Goal: Information Seeking & Learning: Learn about a topic

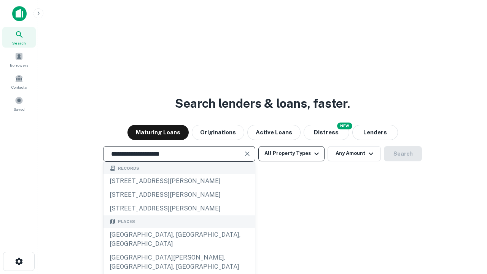
click at [292, 153] on button "All Property Types" at bounding box center [291, 153] width 66 height 15
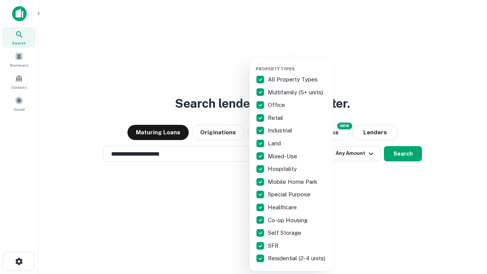
type input "**********"
click at [298, 64] on button "button" at bounding box center [298, 64] width 84 height 0
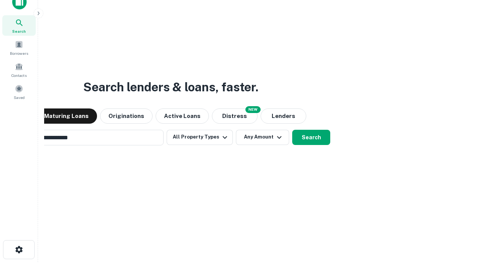
scroll to position [12, 0]
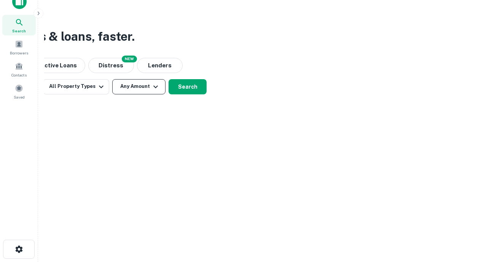
click at [139, 86] on button "Any Amount" at bounding box center [138, 86] width 53 height 15
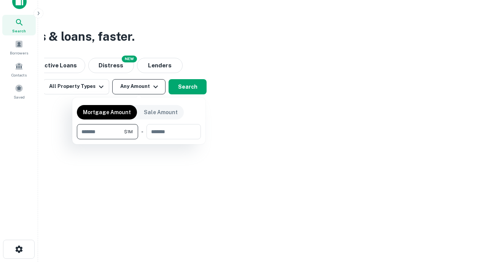
type input "*******"
click at [139, 139] on button "button" at bounding box center [139, 139] width 124 height 0
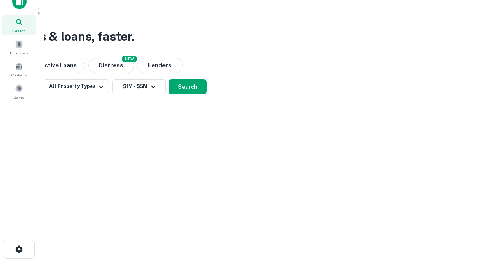
scroll to position [5, 140]
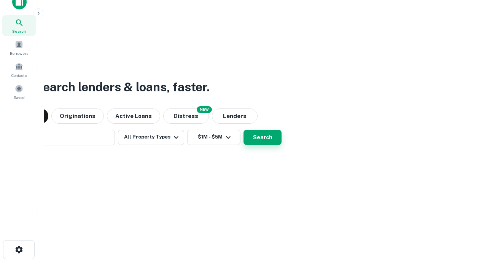
click at [244, 130] on button "Search" at bounding box center [263, 137] width 38 height 15
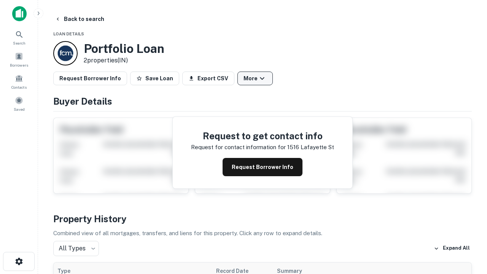
click at [255, 78] on button "More" at bounding box center [255, 79] width 35 height 14
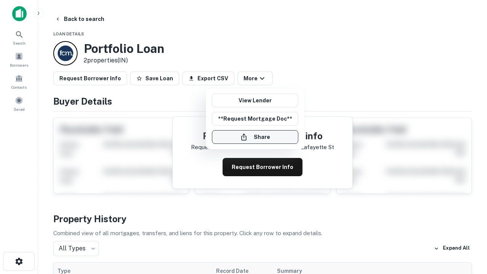
click at [255, 137] on button "Share" at bounding box center [255, 137] width 86 height 14
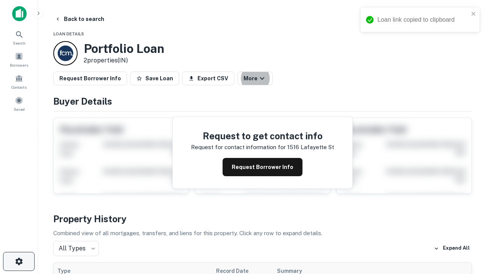
click at [19, 261] on icon "button" at bounding box center [18, 261] width 9 height 9
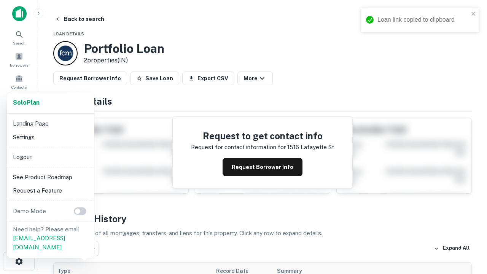
click at [50, 157] on li "Logout" at bounding box center [50, 157] width 81 height 14
